Goal: Task Accomplishment & Management: Manage account settings

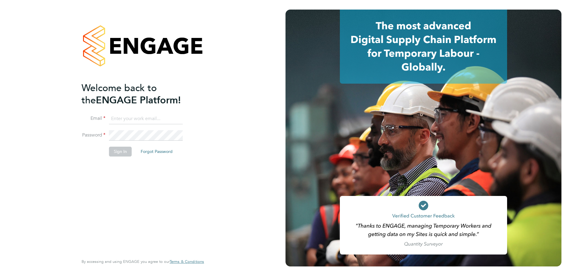
type input "[PERSON_NAME][EMAIL_ADDRESS][PERSON_NAME][DOMAIN_NAME]"
click at [127, 155] on button "Sign In" at bounding box center [120, 152] width 23 height 10
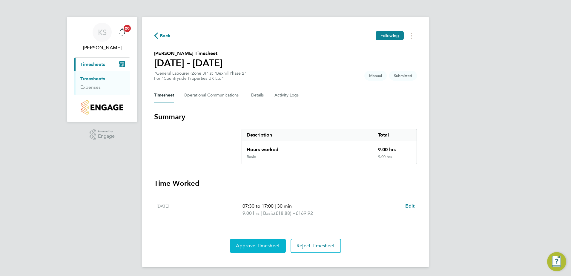
click at [261, 246] on span "Approve Timesheet" at bounding box center [258, 246] width 44 height 6
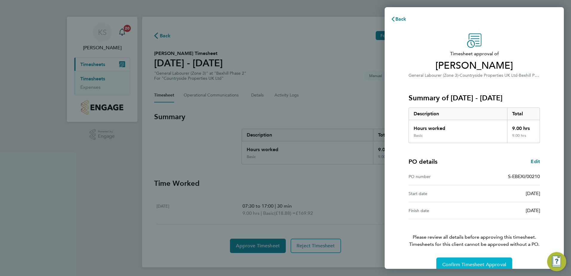
click at [466, 264] on span "Confirm Timesheet Approval" at bounding box center [474, 264] width 64 height 6
